Goal: Information Seeking & Learning: Learn about a topic

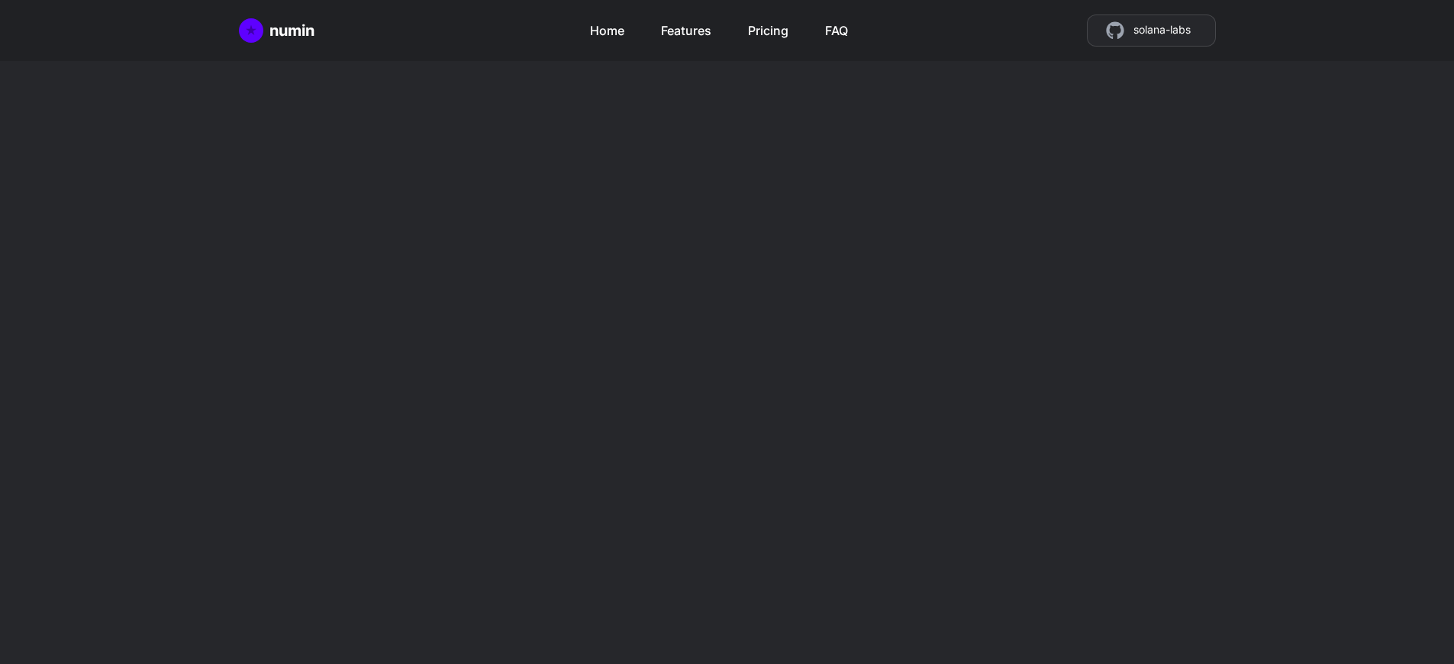
click at [967, 496] on h2 "Mint tokens as store credit" at bounding box center [967, 532] width 360 height 73
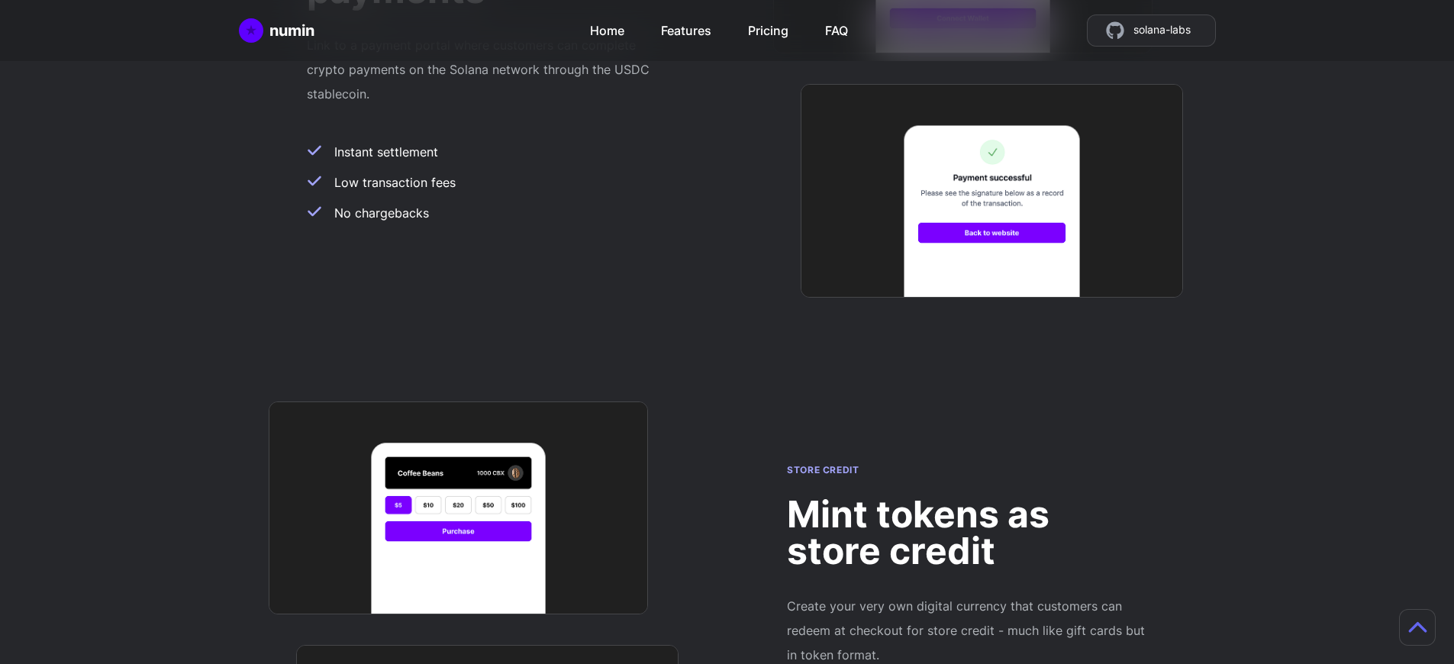
click at [967, 496] on h2 "Mint tokens as store credit" at bounding box center [967, 532] width 360 height 73
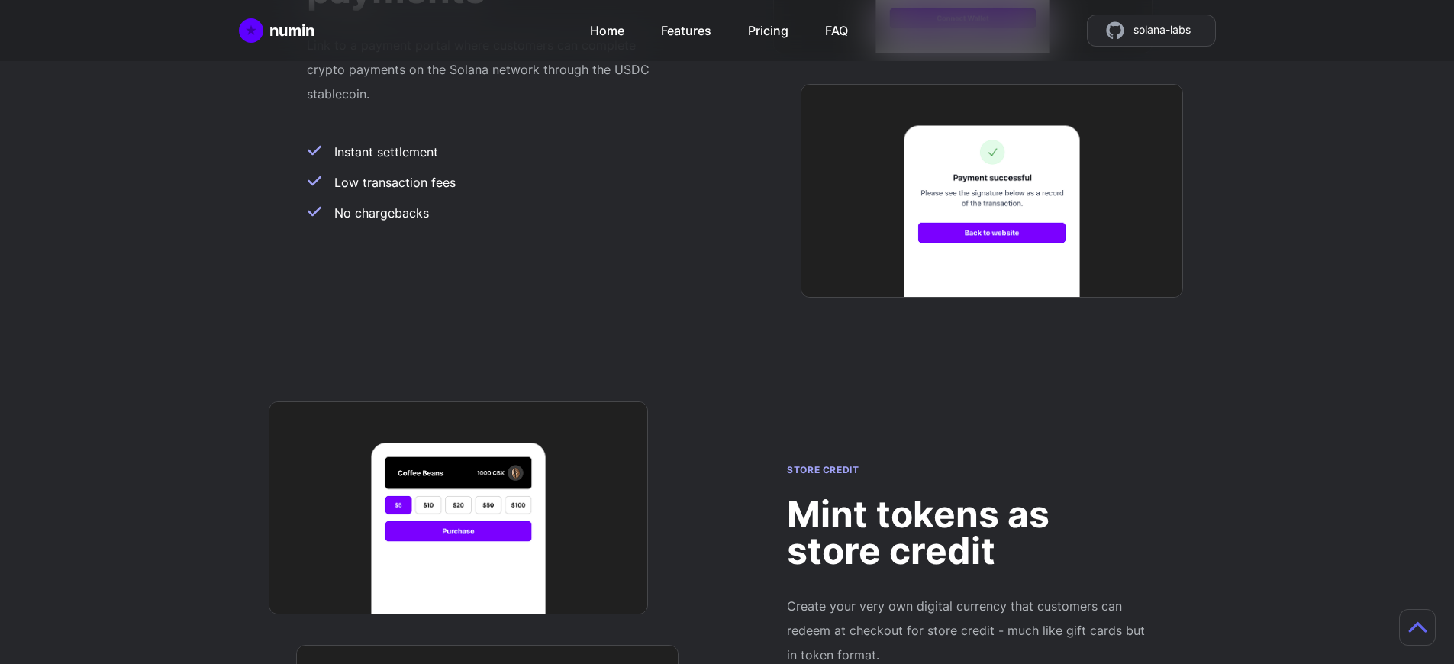
click at [967, 496] on h2 "Mint tokens as store credit" at bounding box center [967, 532] width 360 height 73
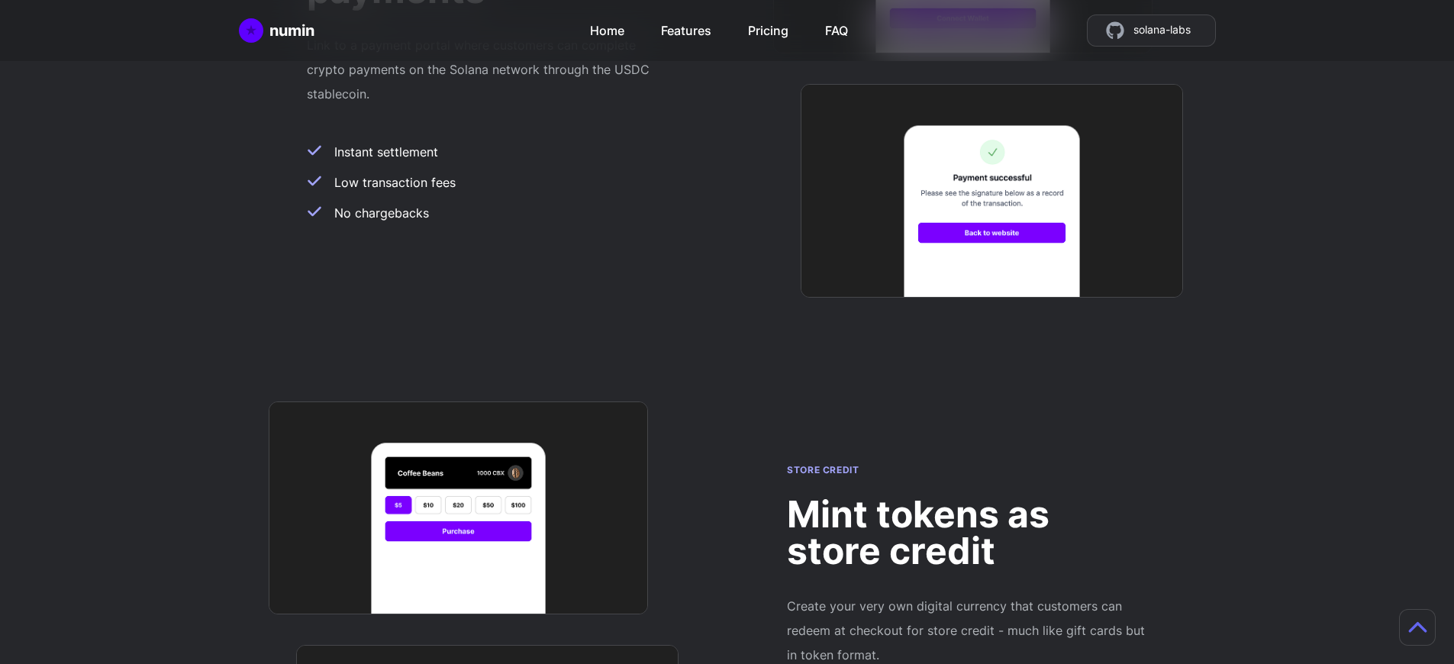
click at [967, 496] on h2 "Mint tokens as store credit" at bounding box center [967, 532] width 360 height 73
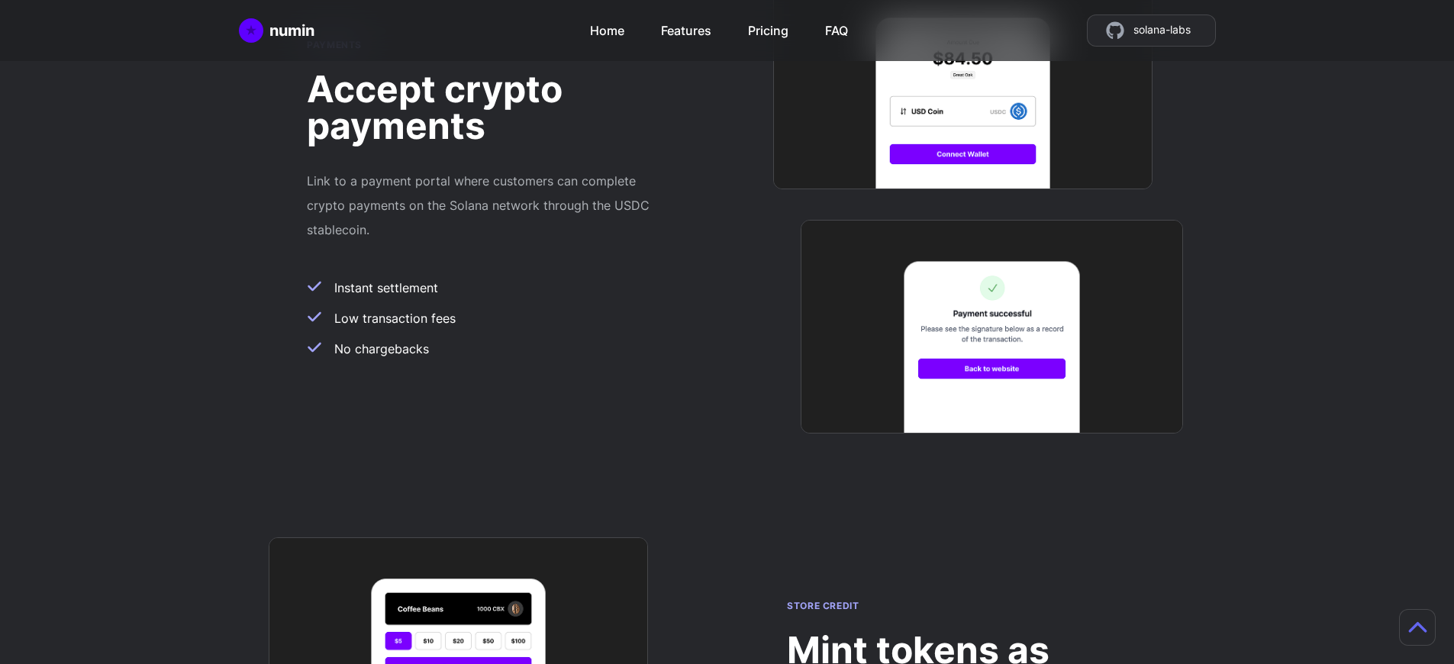
scroll to position [1215, 11]
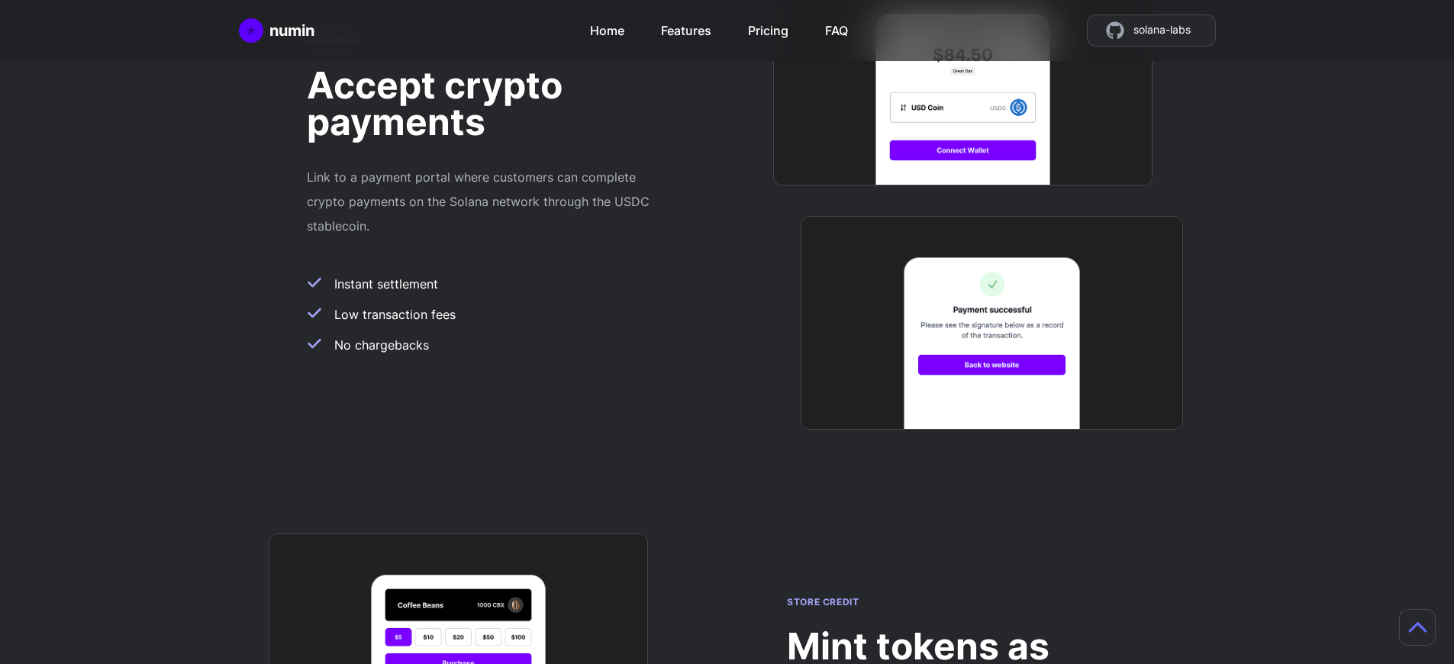
click at [955, 628] on h2 "Mint tokens as store credit" at bounding box center [967, 664] width 360 height 73
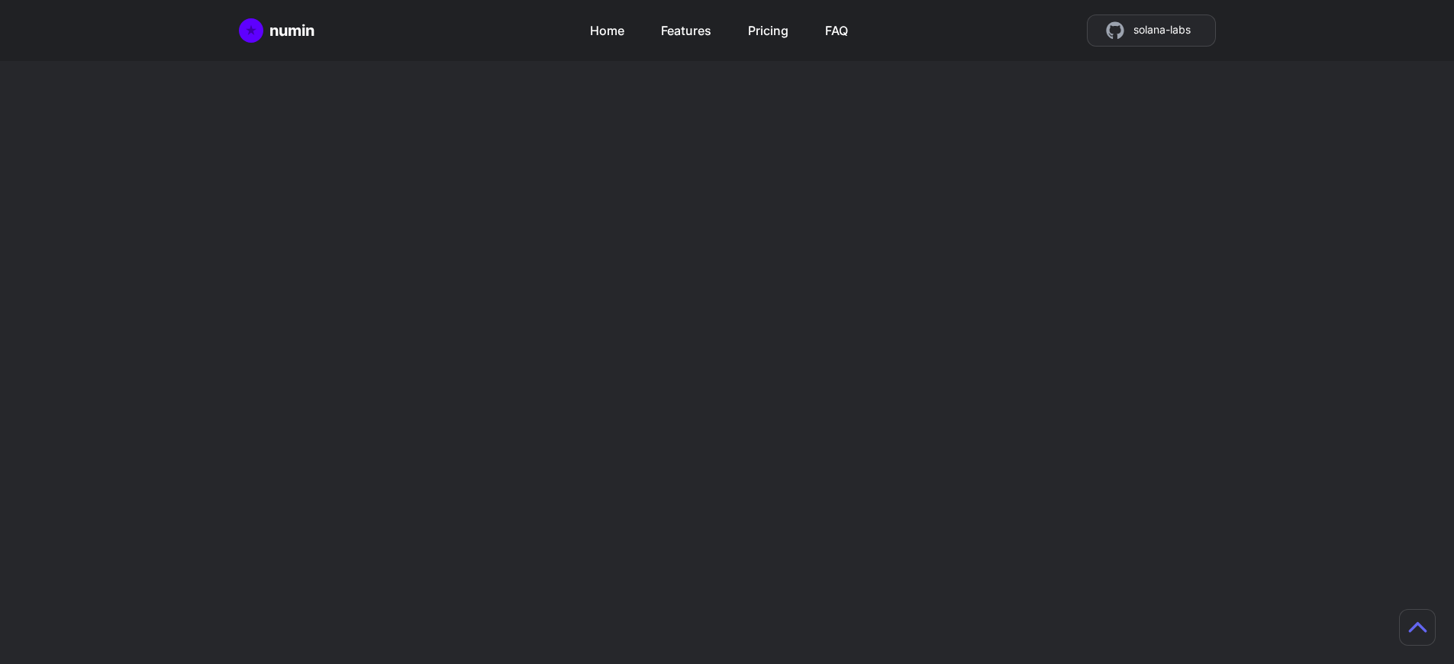
click at [967, 496] on h2 "Mint tokens as store credit" at bounding box center [967, 532] width 360 height 73
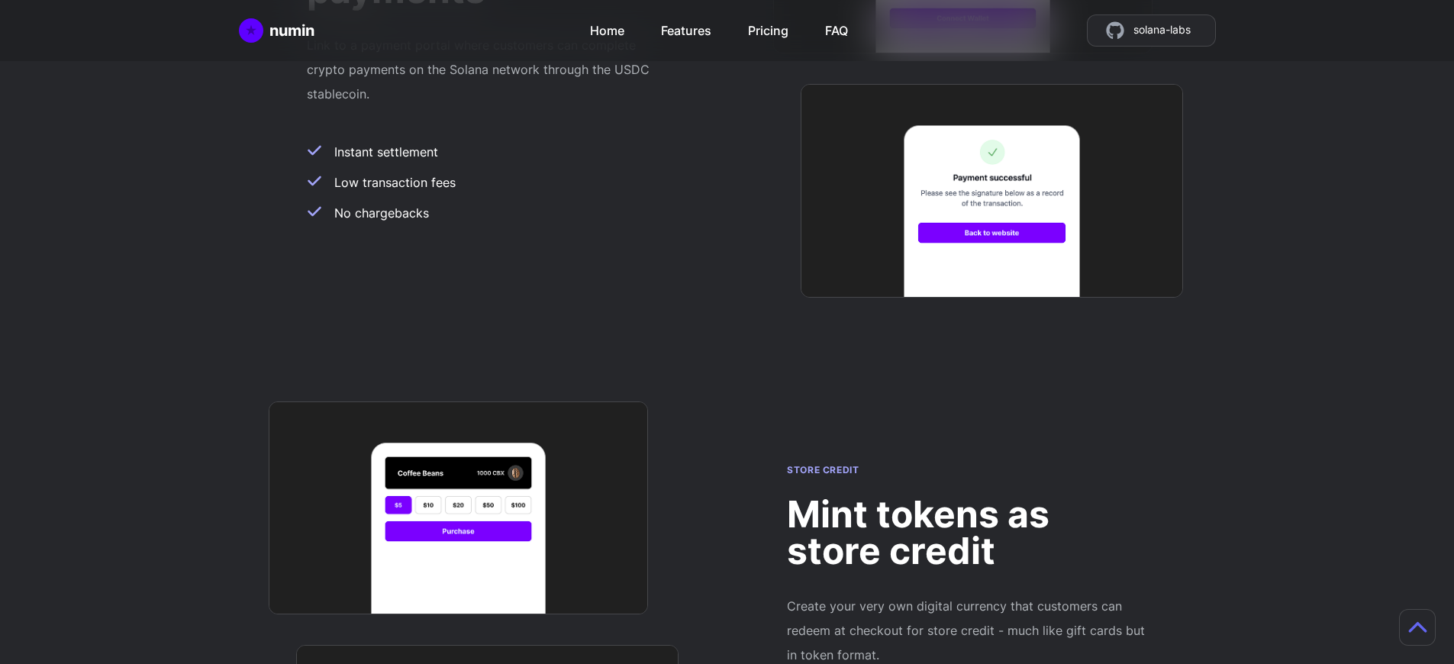
click at [967, 496] on h2 "Mint tokens as store credit" at bounding box center [967, 532] width 360 height 73
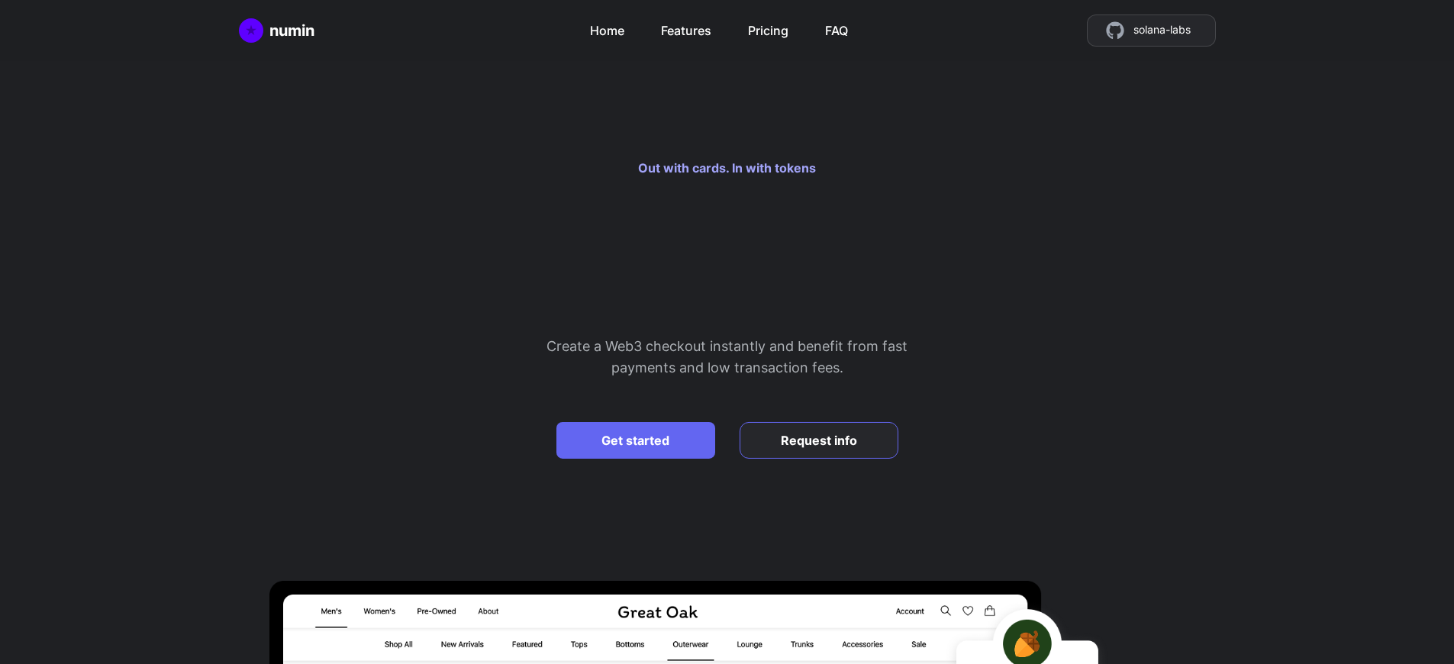
scroll to position [3951, 0]
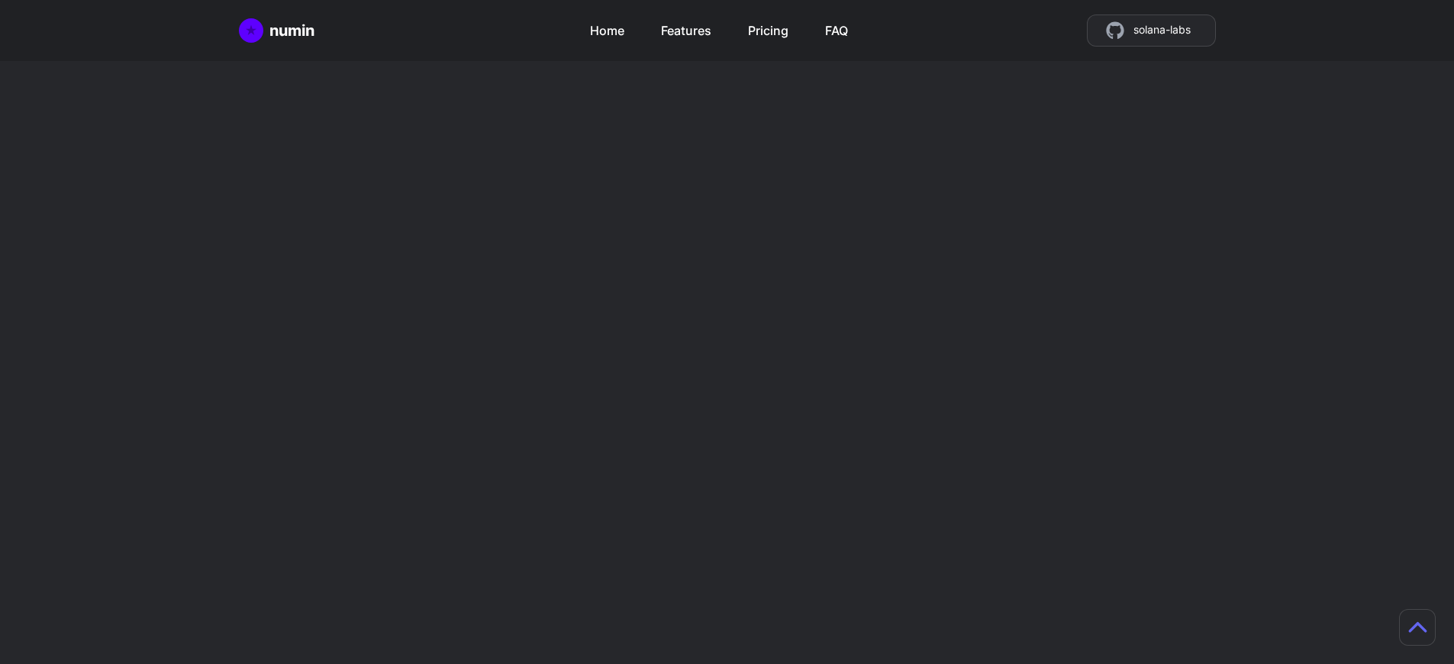
click at [967, 496] on h2 "Mint tokens as store credit" at bounding box center [967, 532] width 360 height 73
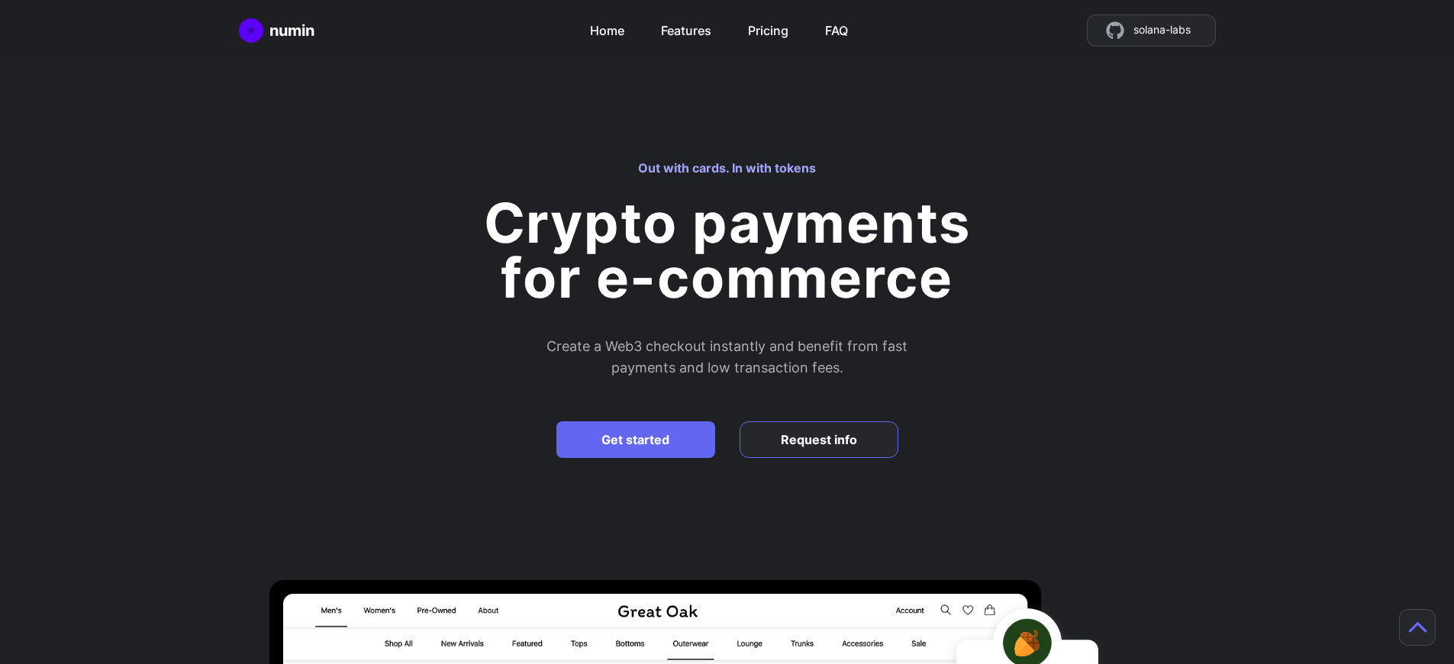
scroll to position [1347, 0]
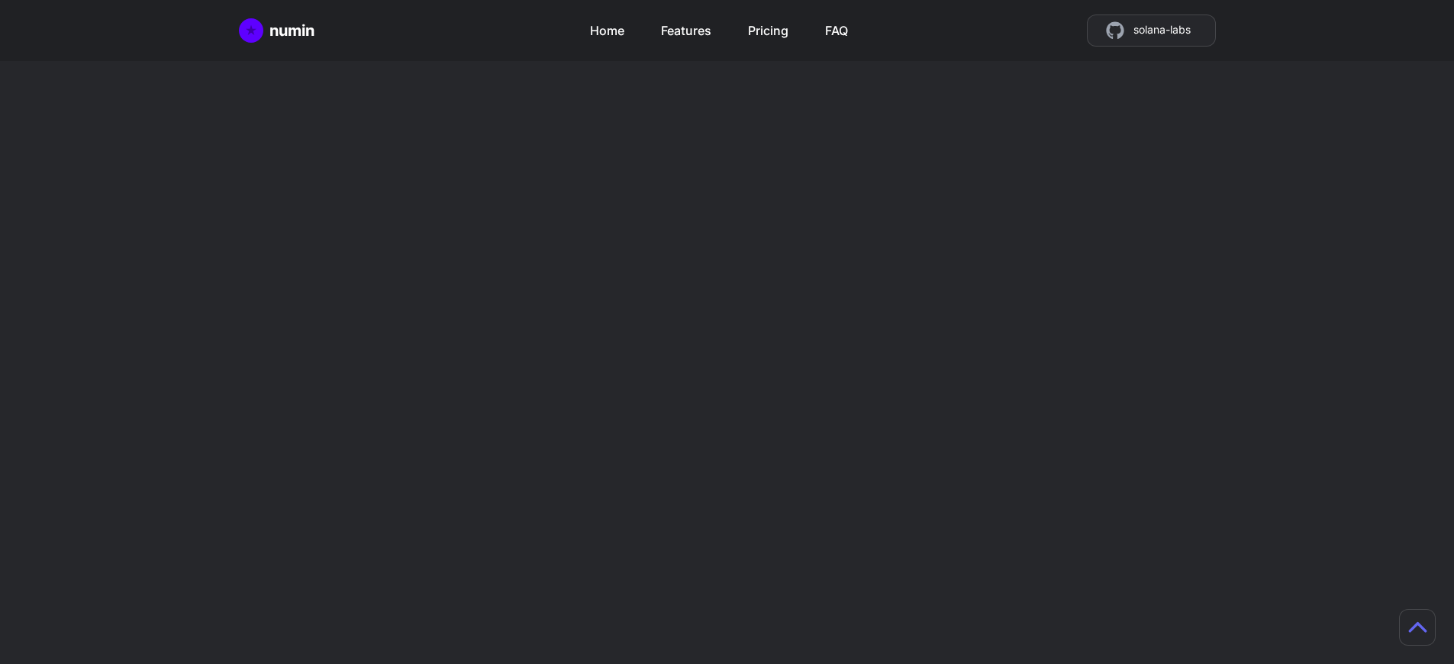
click at [967, 496] on h2 "Mint tokens as store credit" at bounding box center [967, 532] width 360 height 73
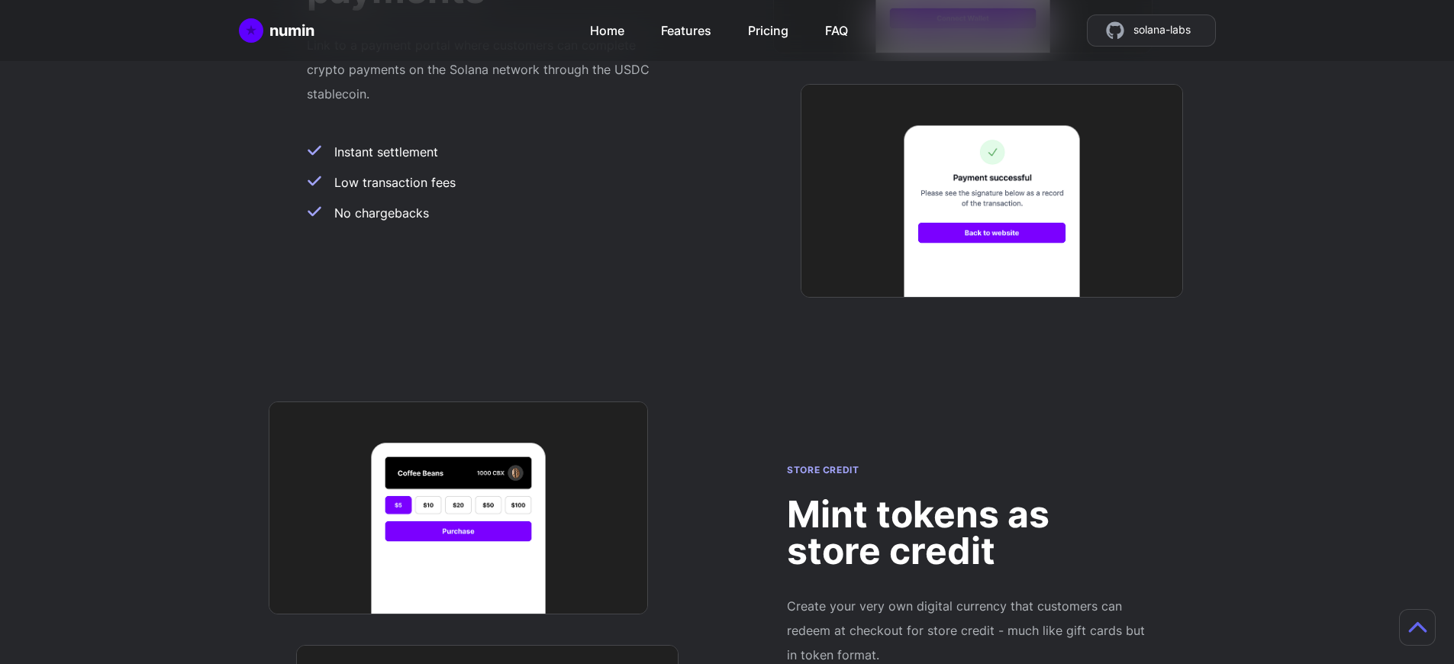
click at [967, 496] on h2 "Mint tokens as store credit" at bounding box center [967, 532] width 360 height 73
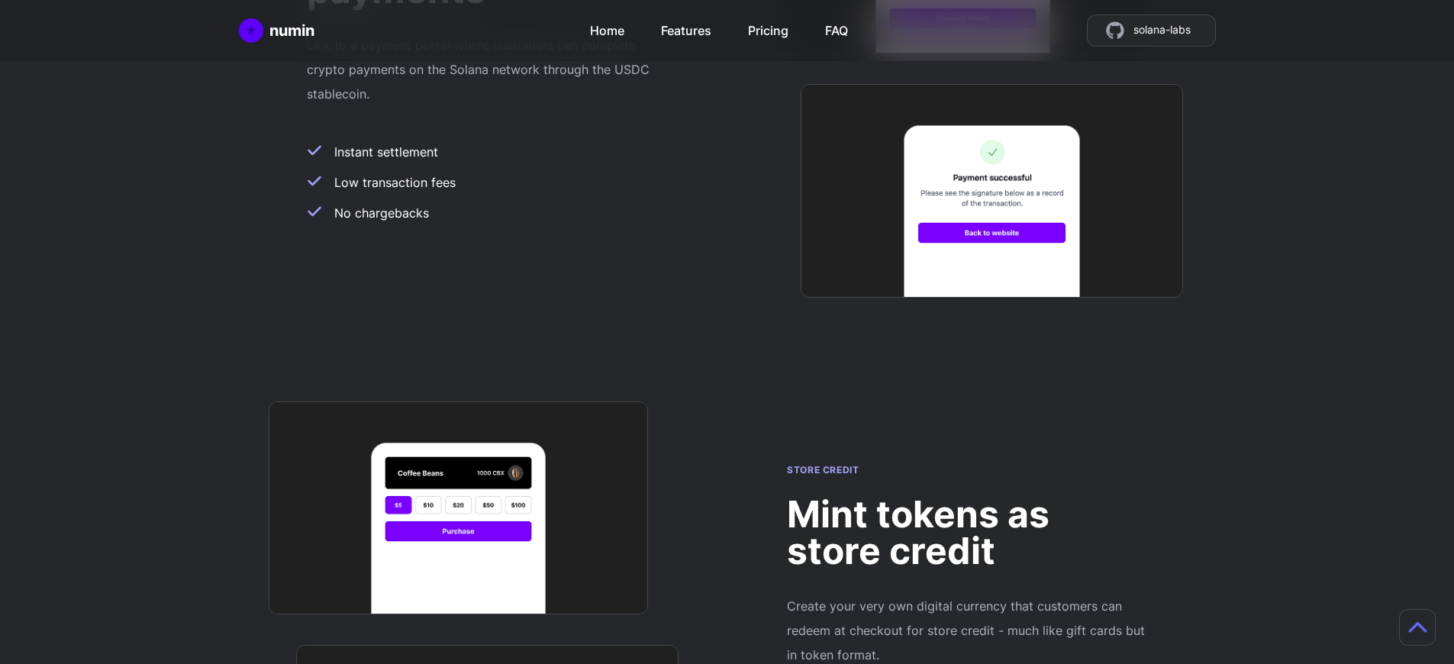
click at [967, 496] on h2 "Mint tokens as store credit" at bounding box center [967, 532] width 360 height 73
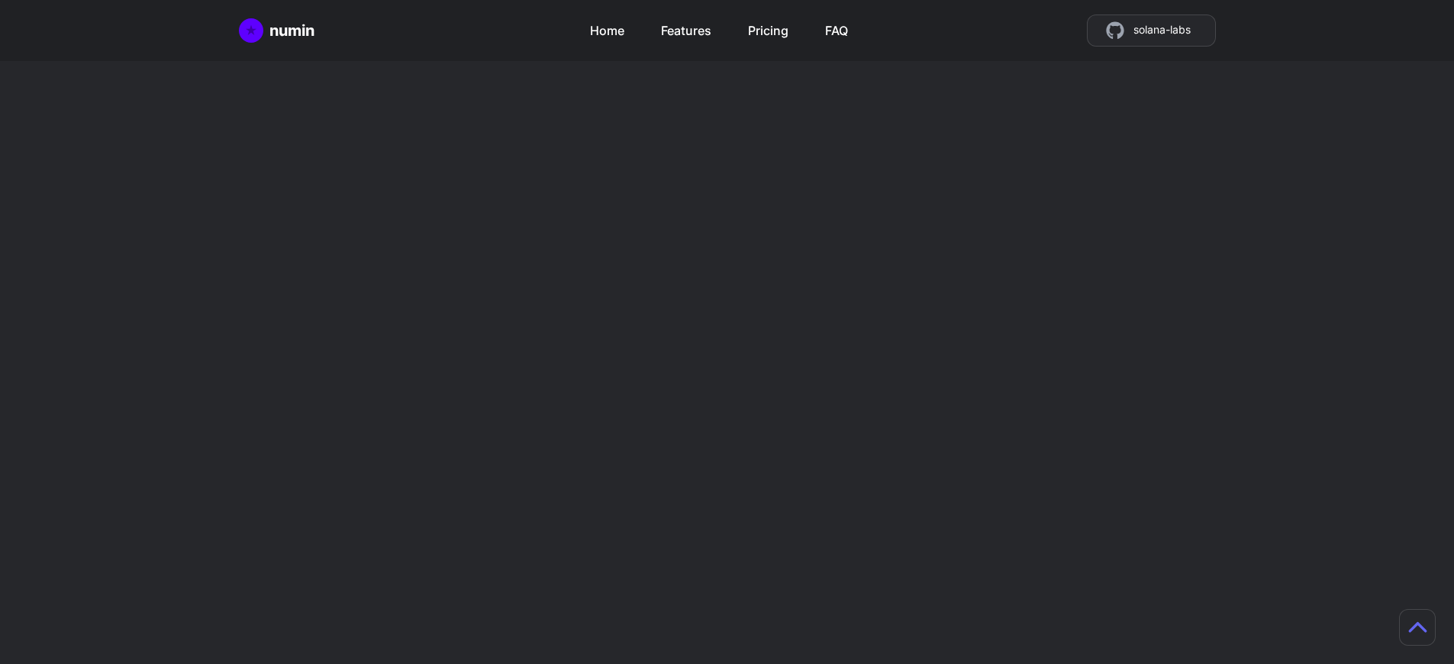
click at [967, 496] on h2 "Mint tokens as store credit" at bounding box center [967, 532] width 360 height 73
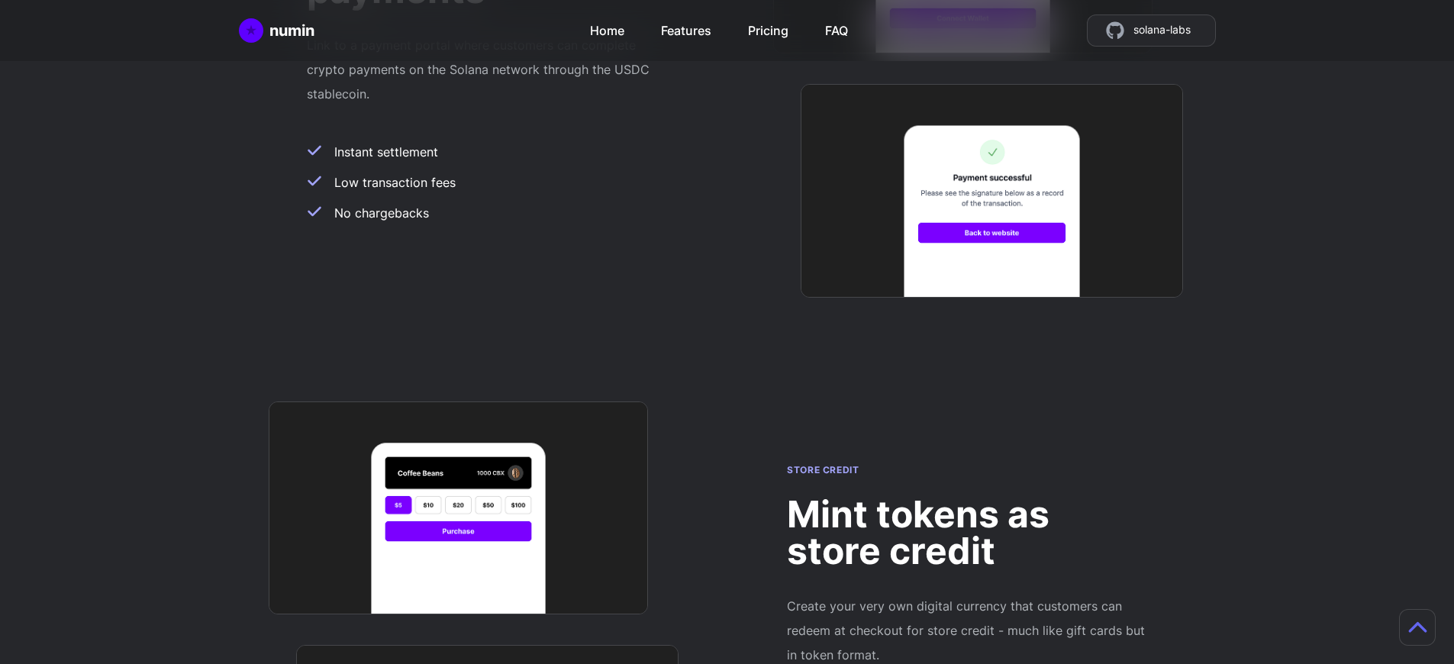
click at [967, 496] on h2 "Mint tokens as store credit" at bounding box center [967, 532] width 360 height 73
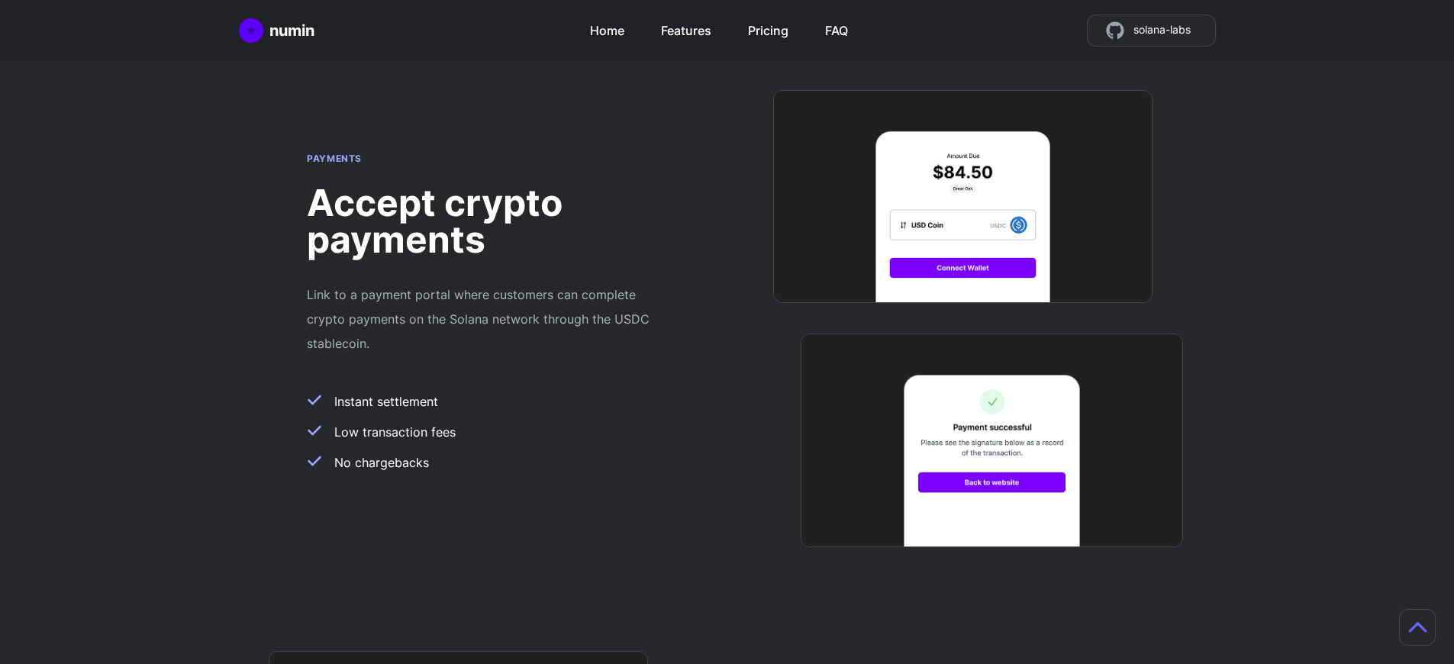
scroll to position [1215, 11]
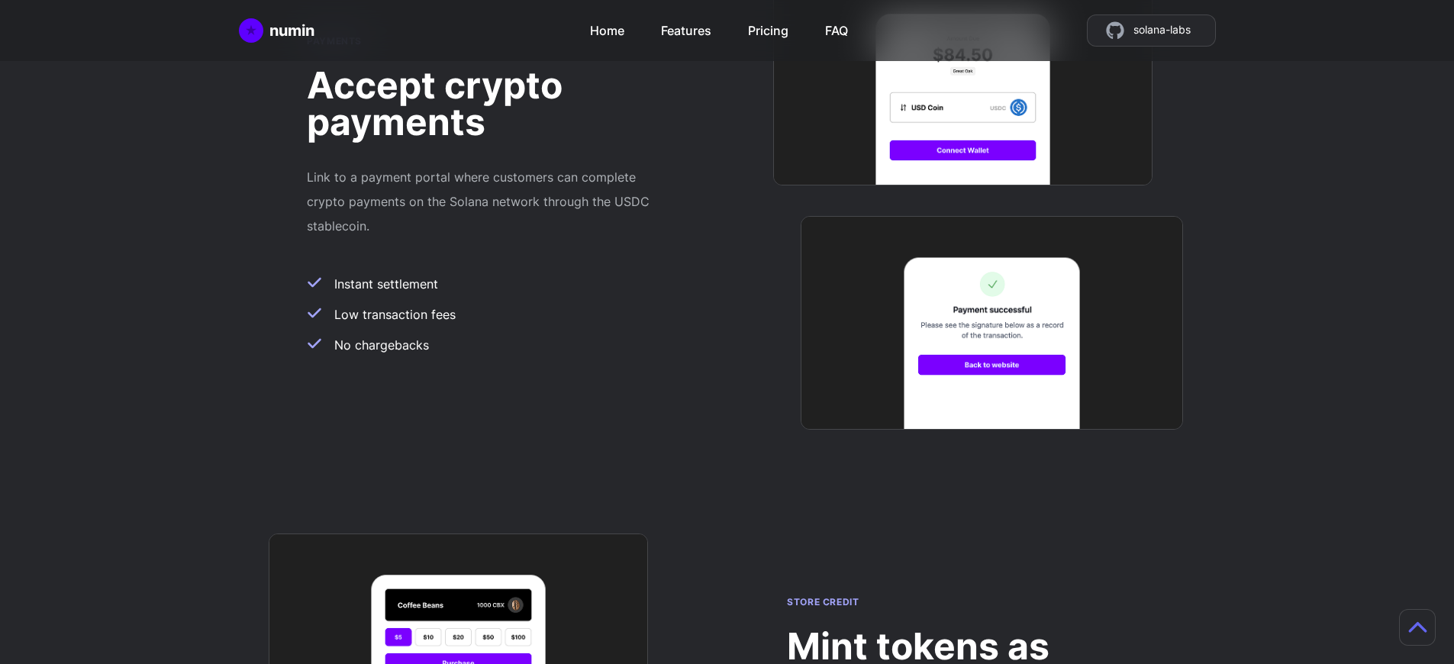
click at [955, 628] on h2 "Mint tokens as store credit" at bounding box center [967, 664] width 360 height 73
click at [475, 37] on div "numin Home Features Pricing FAQ solana-labs" at bounding box center [727, 30] width 977 height 32
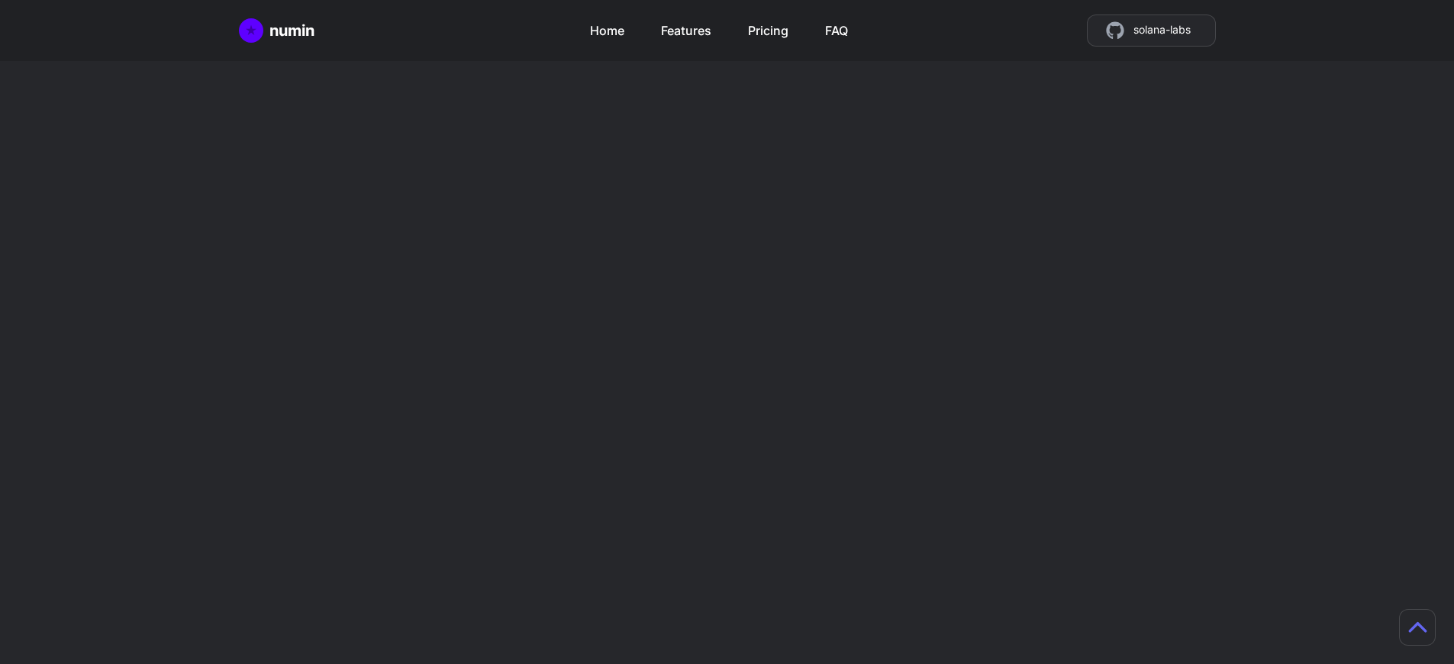
scroll to position [3878, 0]
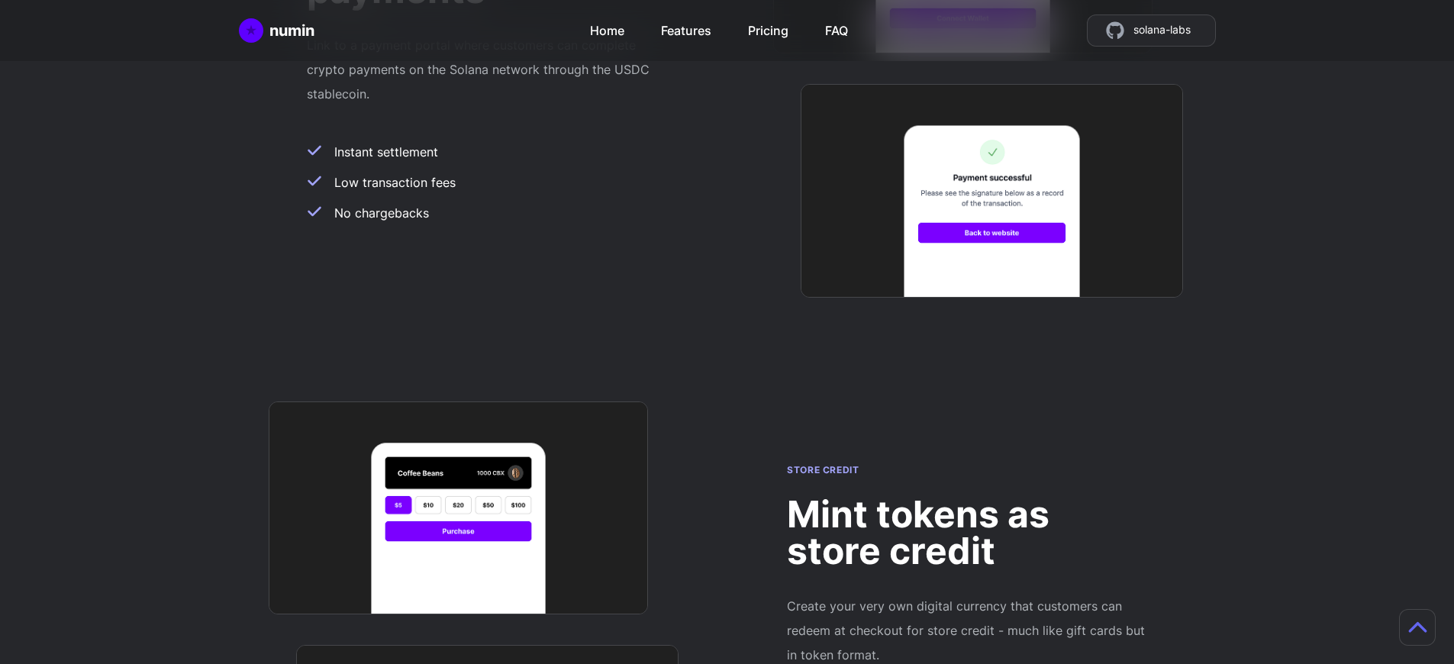
click at [967, 496] on h2 "Mint tokens as store credit" at bounding box center [967, 532] width 360 height 73
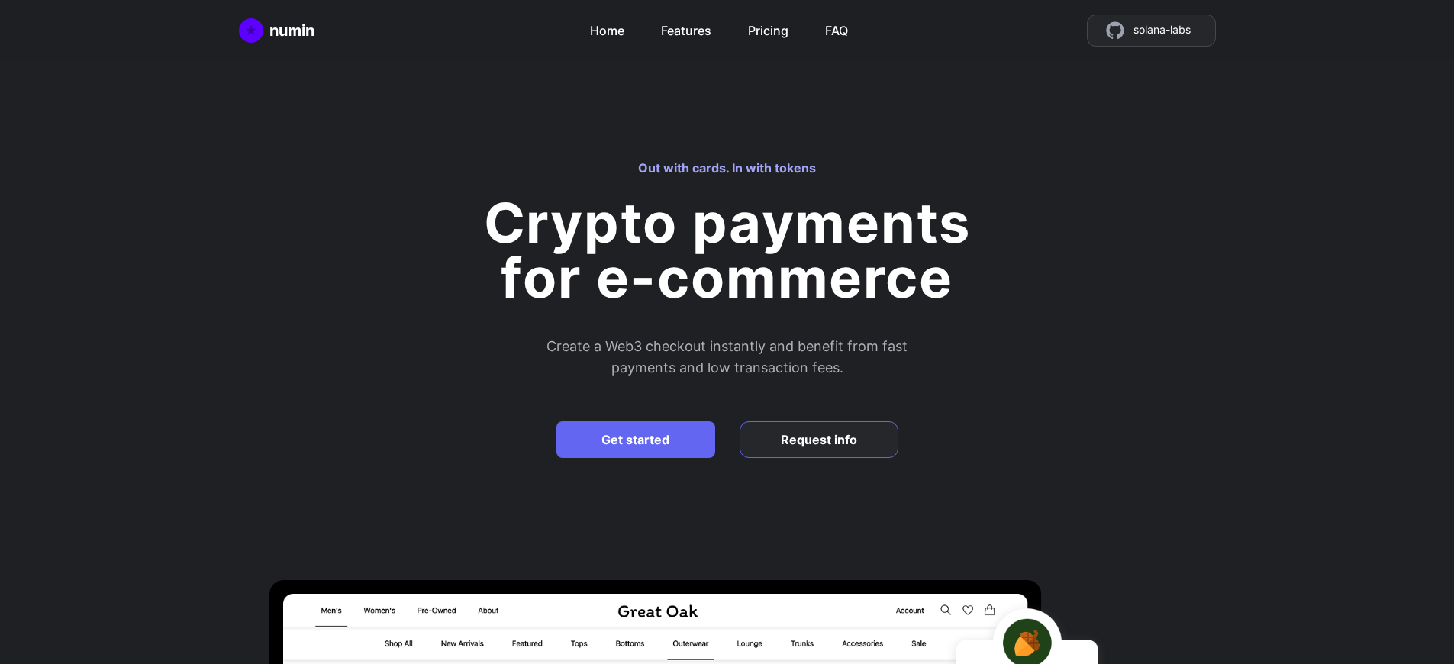
scroll to position [1347, 0]
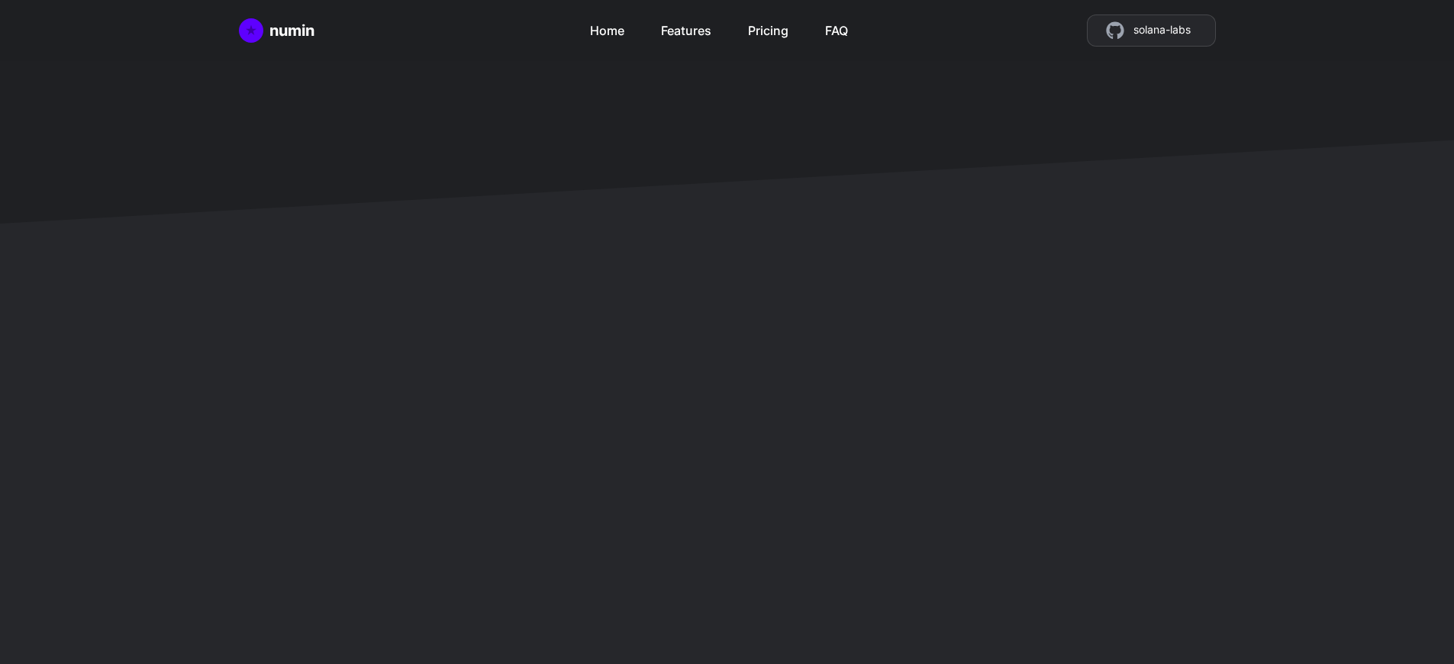
click at [967, 496] on h2 "Mint tokens as store credit" at bounding box center [967, 532] width 360 height 73
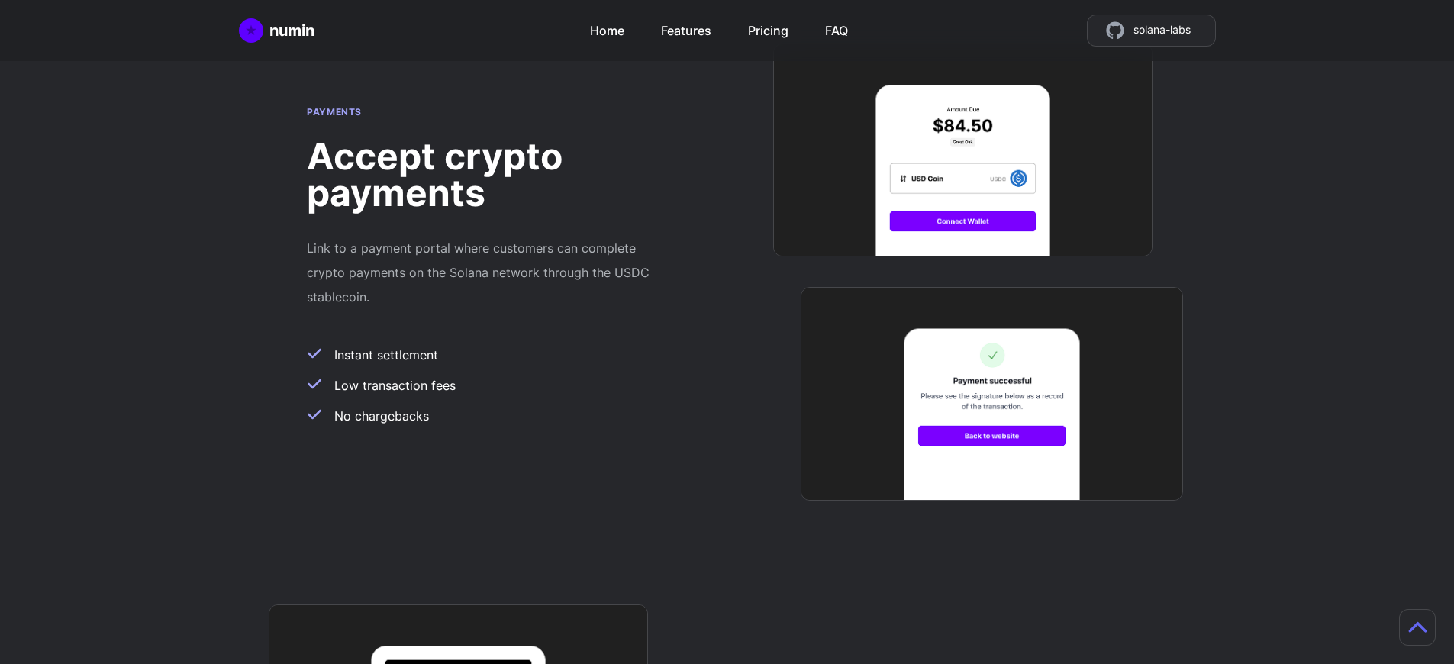
scroll to position [1215, 11]
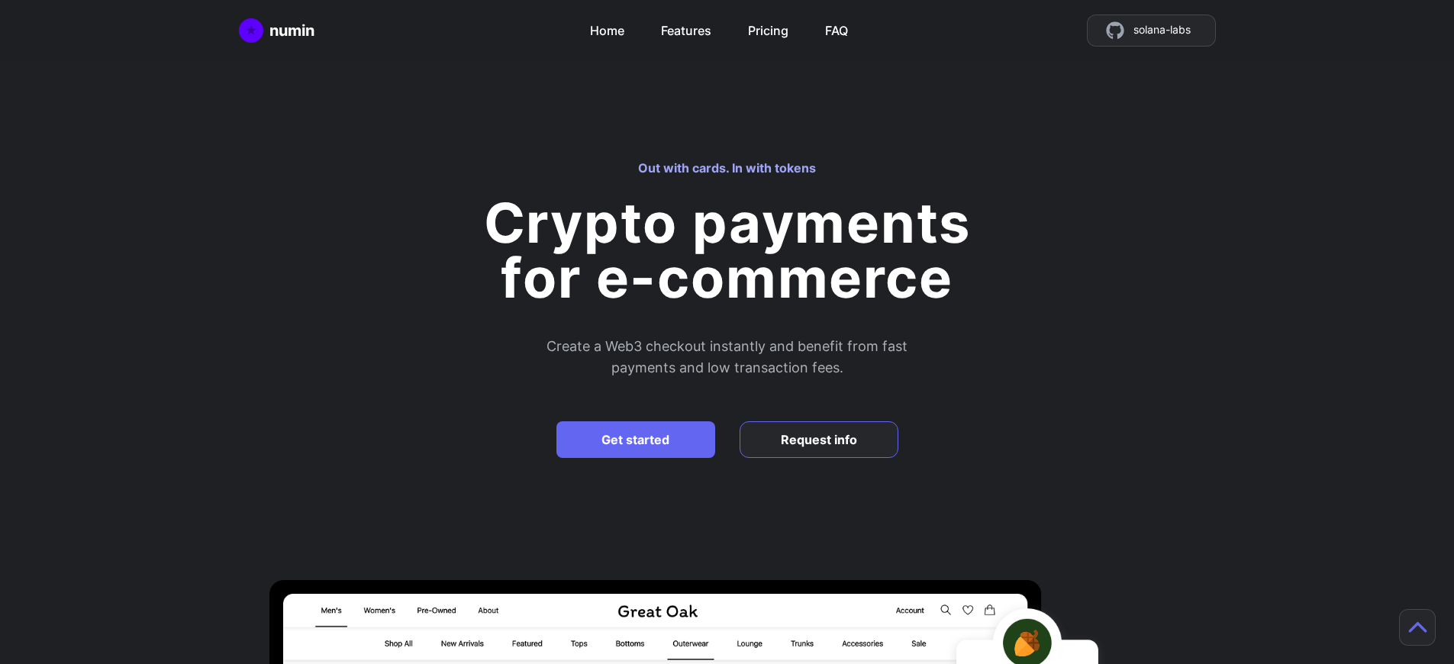
scroll to position [3951, 0]
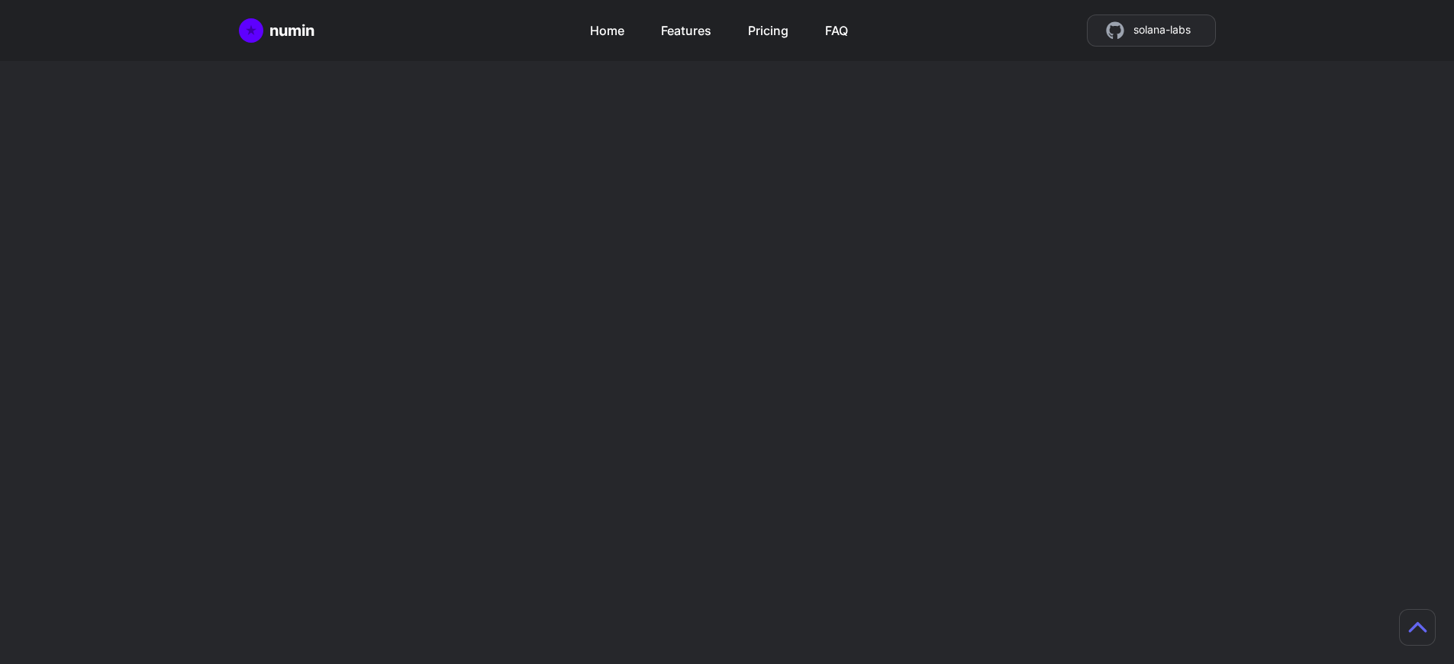
click at [967, 496] on h2 "Mint tokens as store credit" at bounding box center [967, 532] width 360 height 73
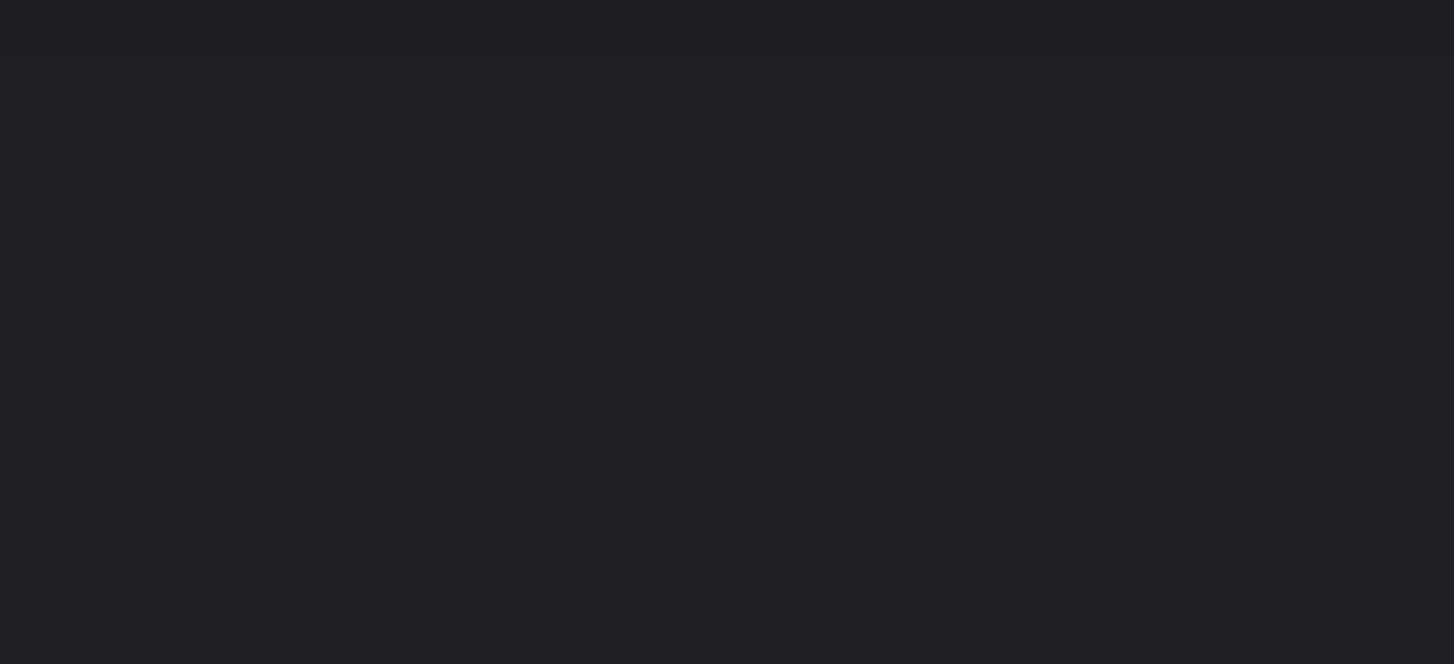
click at [732, 365] on h2 "Create a Web3 checkout instantly and benefit from fast payments and low transac…" at bounding box center [727, 364] width 687 height 43
